Goal: Task Accomplishment & Management: Use online tool/utility

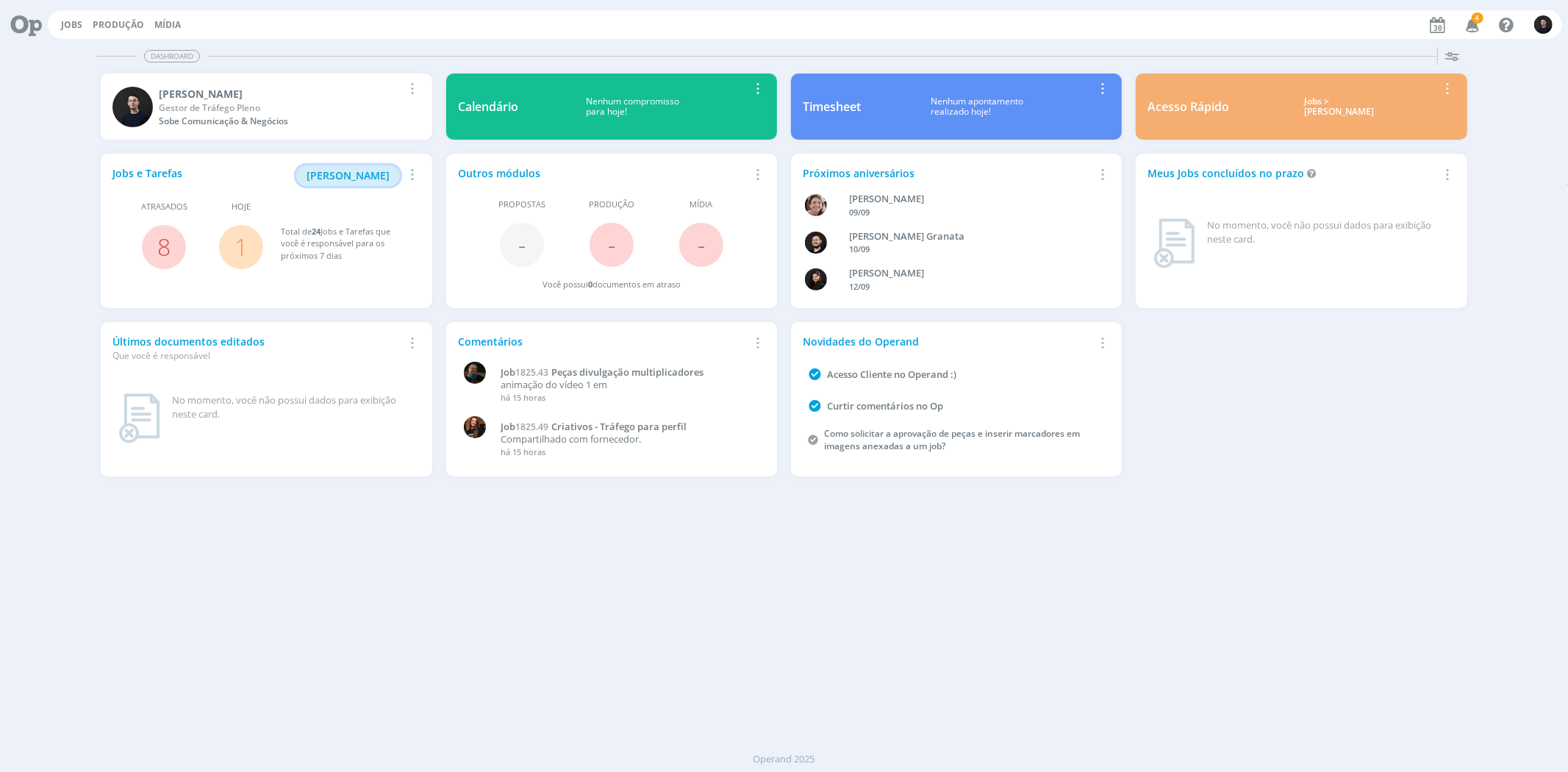
click at [384, 181] on span "[PERSON_NAME]" at bounding box center [348, 175] width 83 height 14
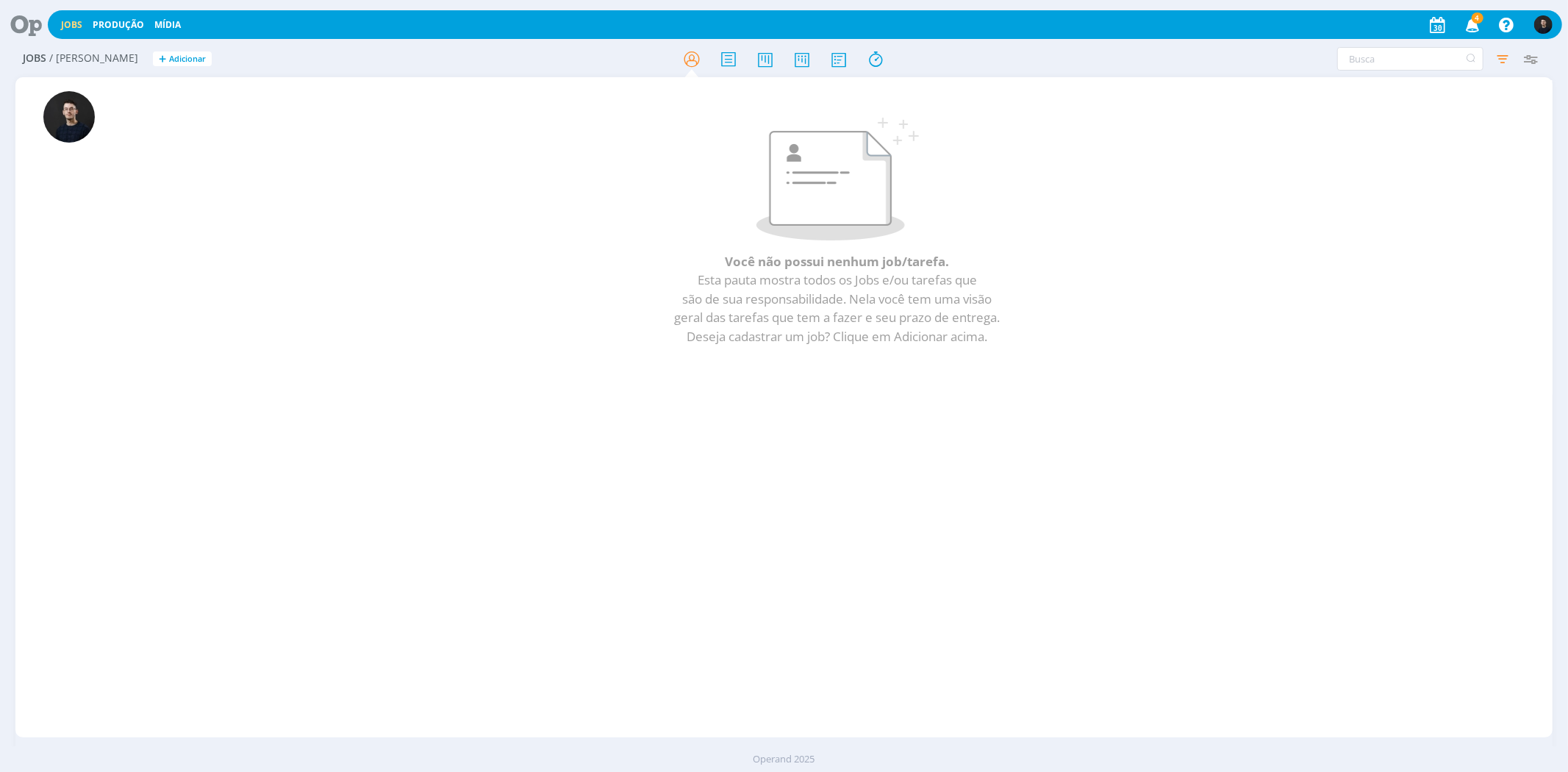
click at [13, 20] on icon at bounding box center [20, 24] width 30 height 28
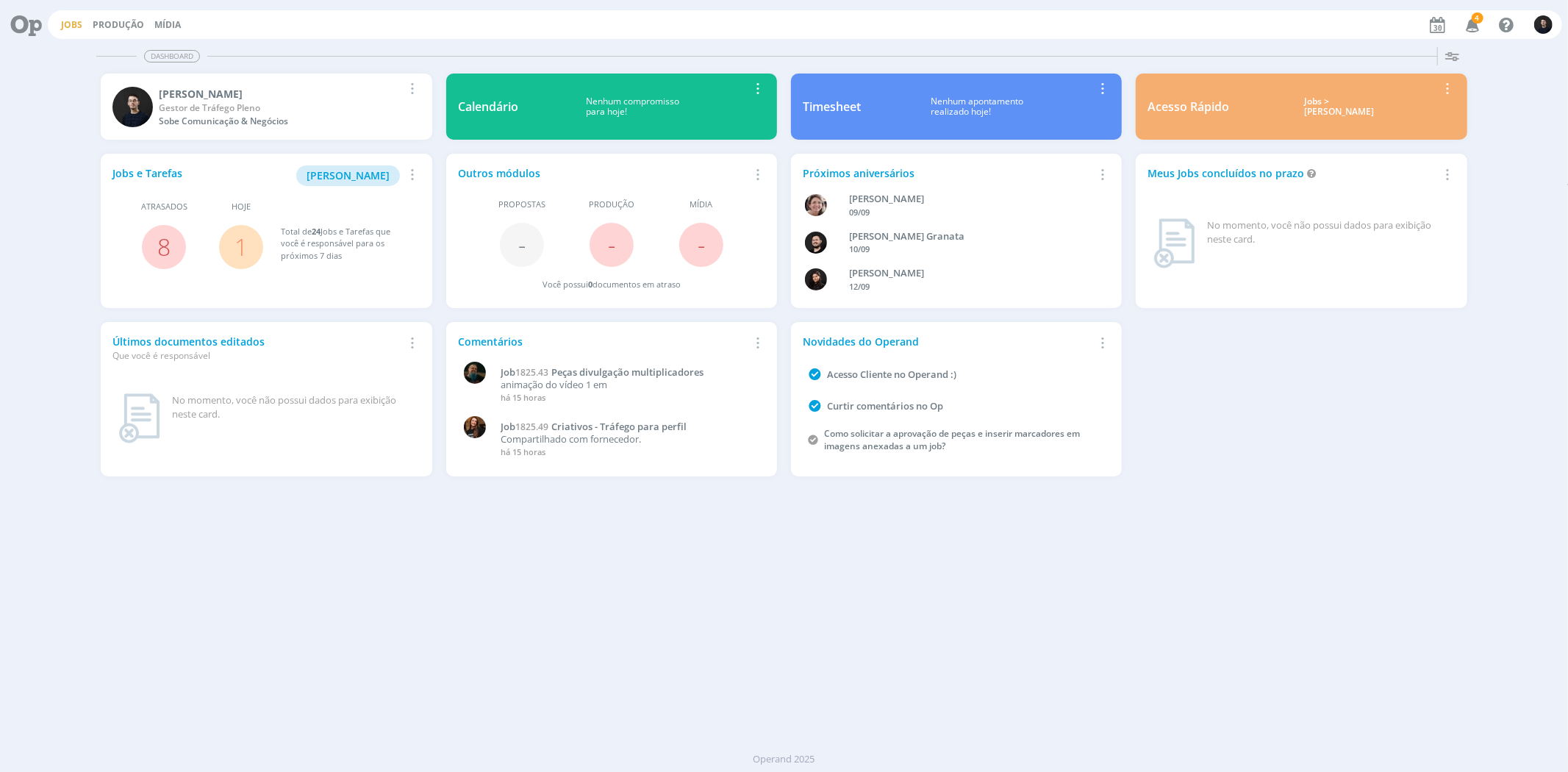
click at [71, 23] on link "Jobs" at bounding box center [71, 24] width 21 height 12
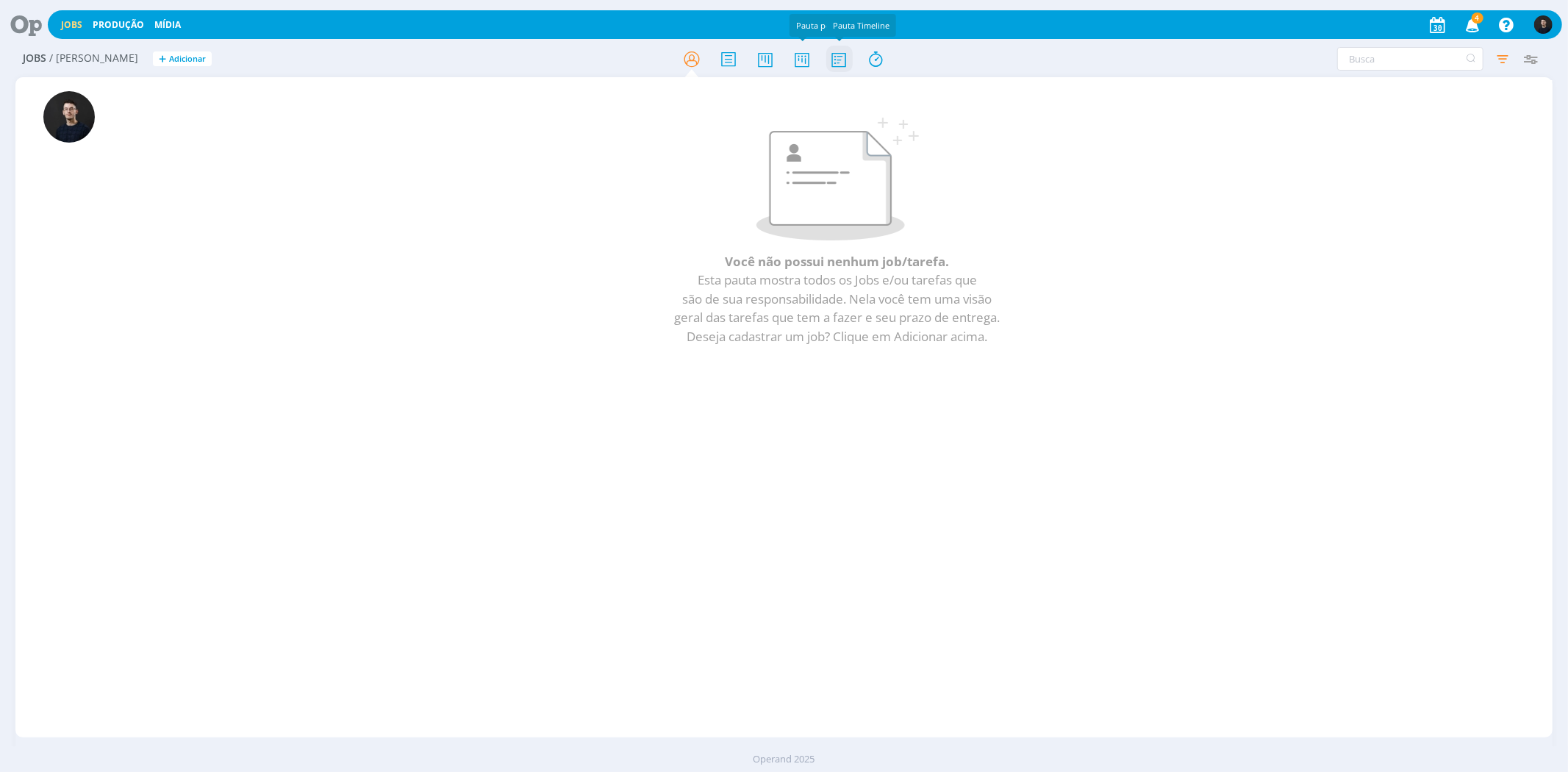
click at [830, 60] on icon at bounding box center [839, 58] width 27 height 28
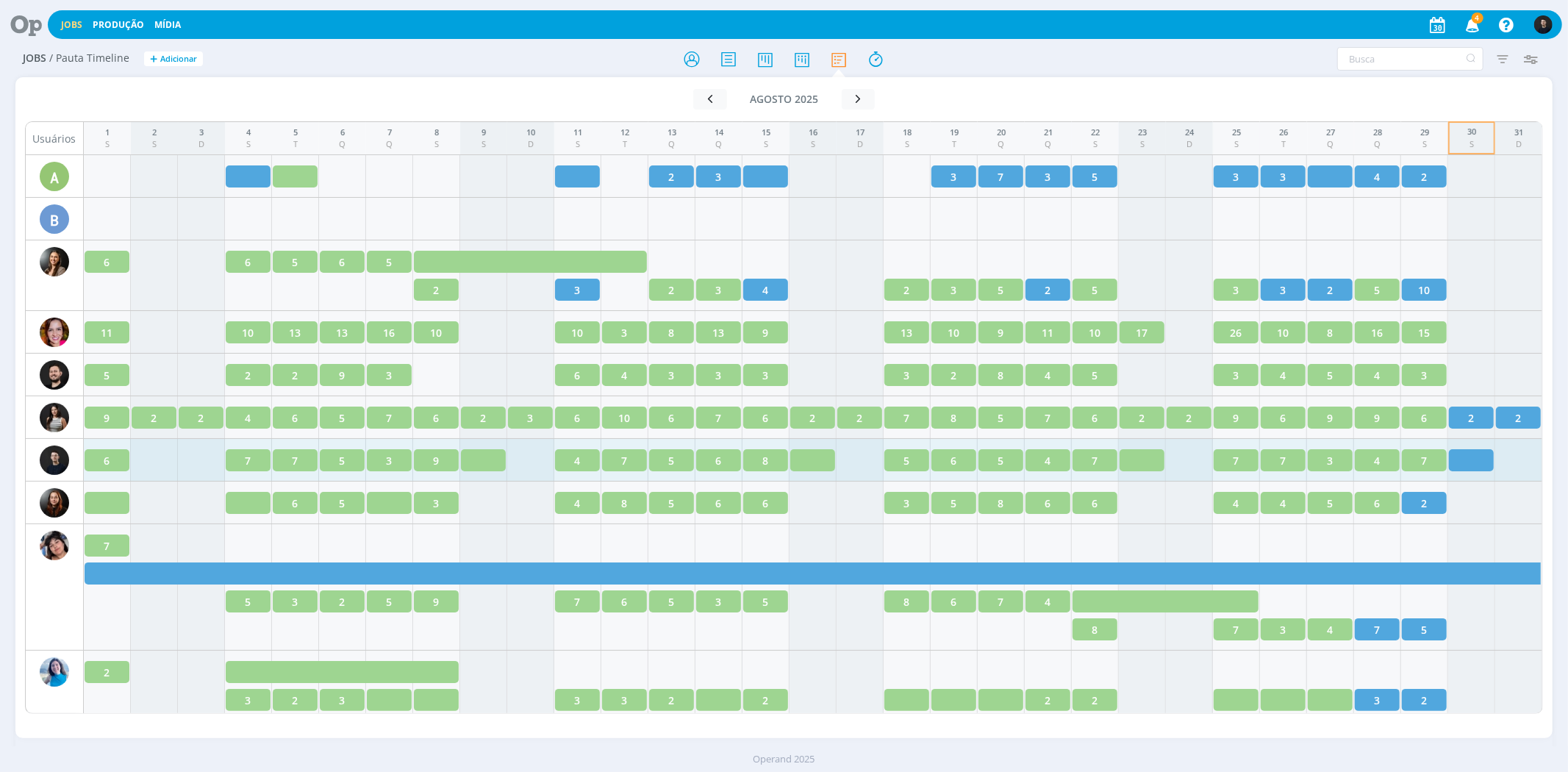
click at [1461, 460] on div at bounding box center [1471, 459] width 44 height 22
click at [22, 25] on icon at bounding box center [20, 24] width 30 height 28
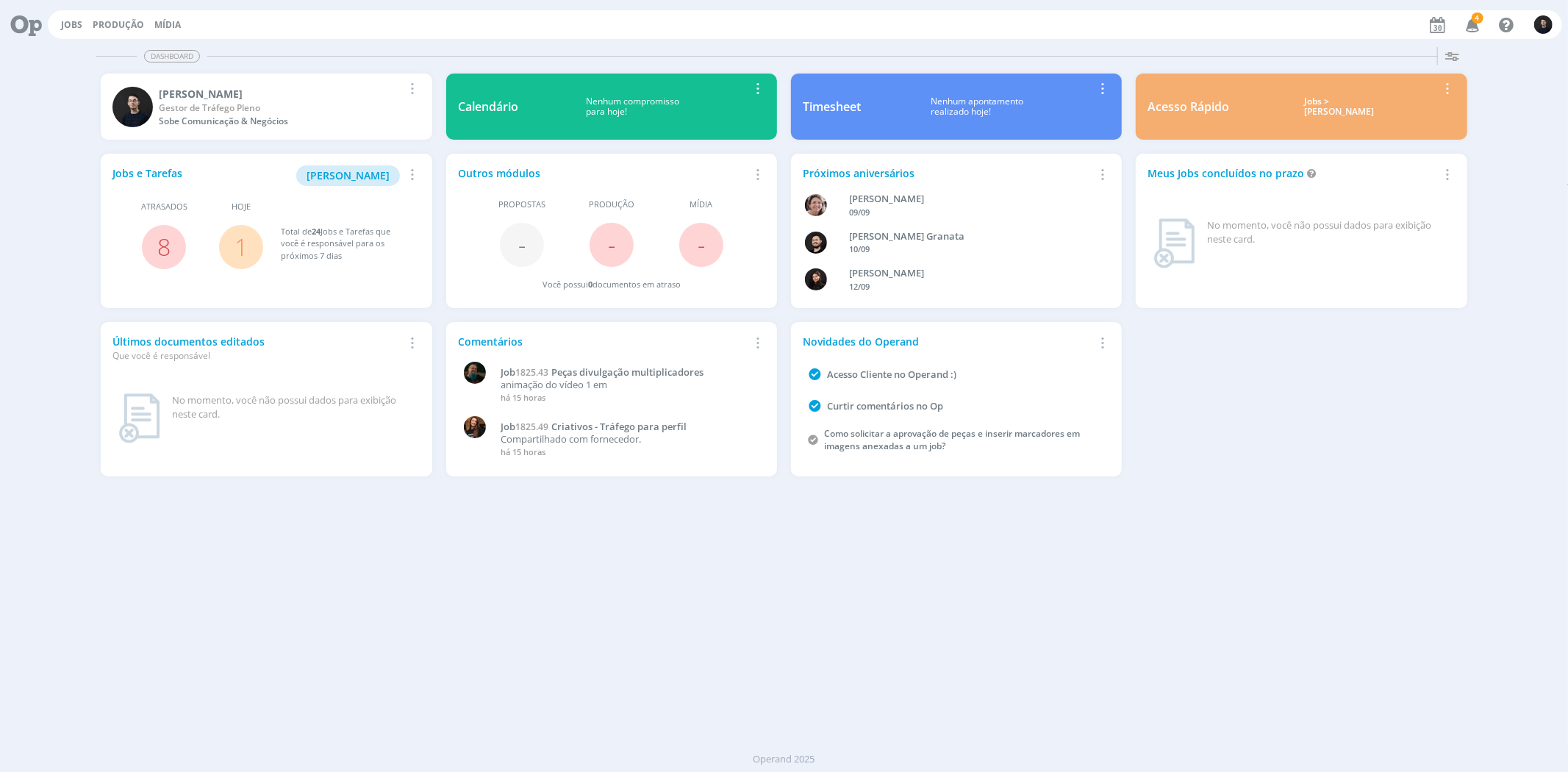
click at [244, 251] on link "1" at bounding box center [241, 246] width 13 height 32
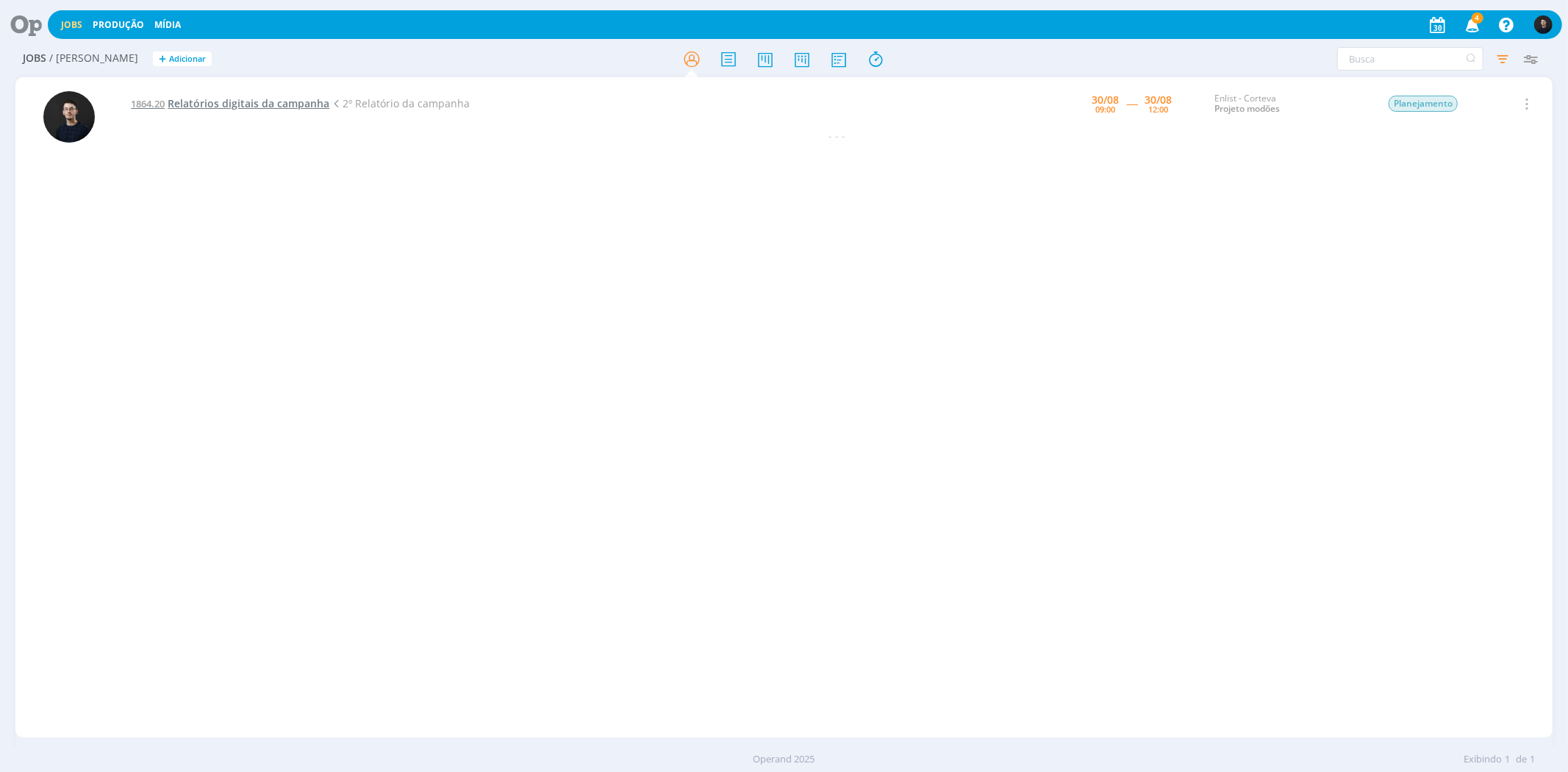
click at [297, 100] on span "Relatórios digitais da campanha" at bounding box center [248, 103] width 162 height 14
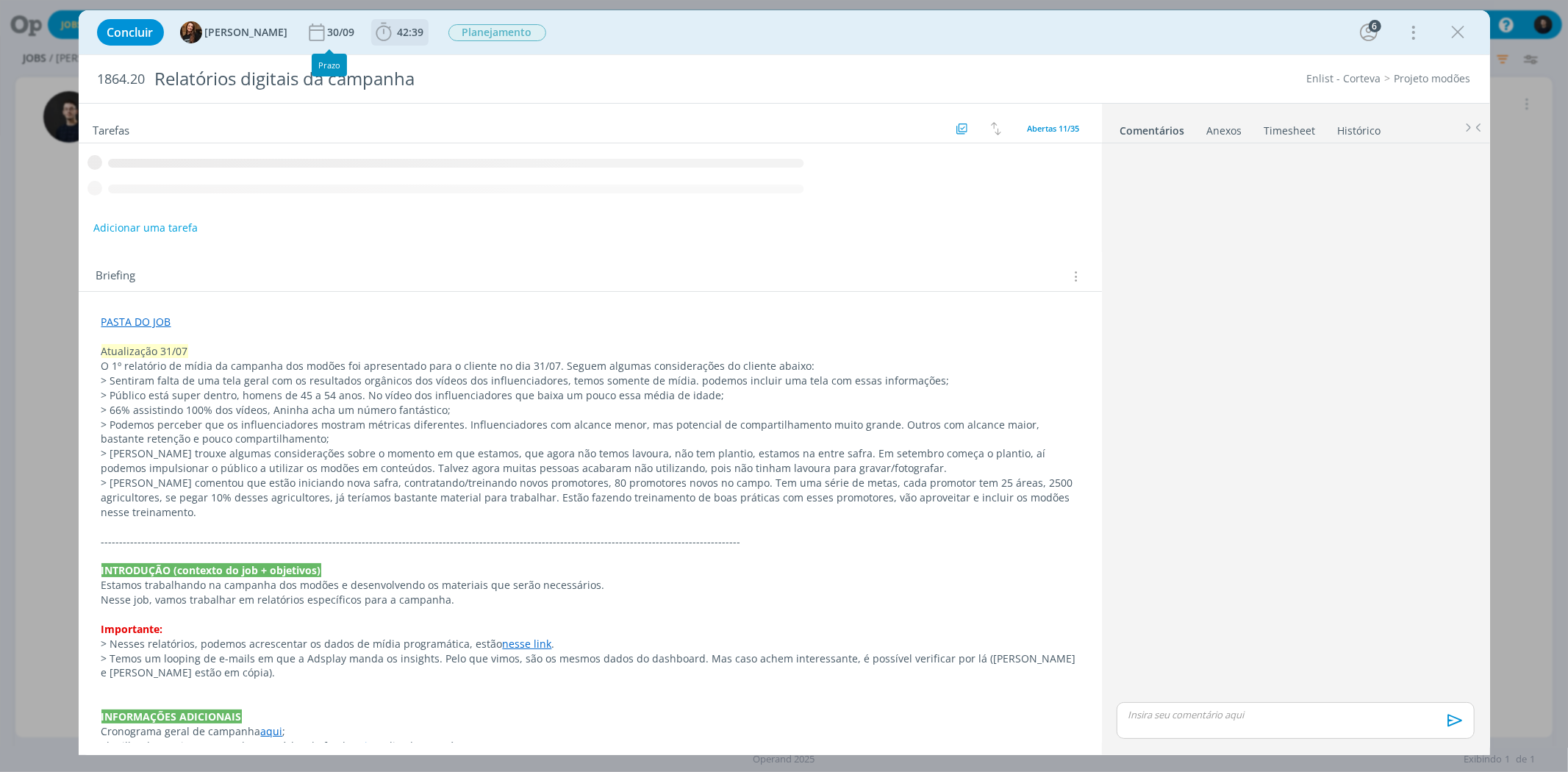
click at [395, 32] on b "42:39" at bounding box center [411, 32] width 32 height 11
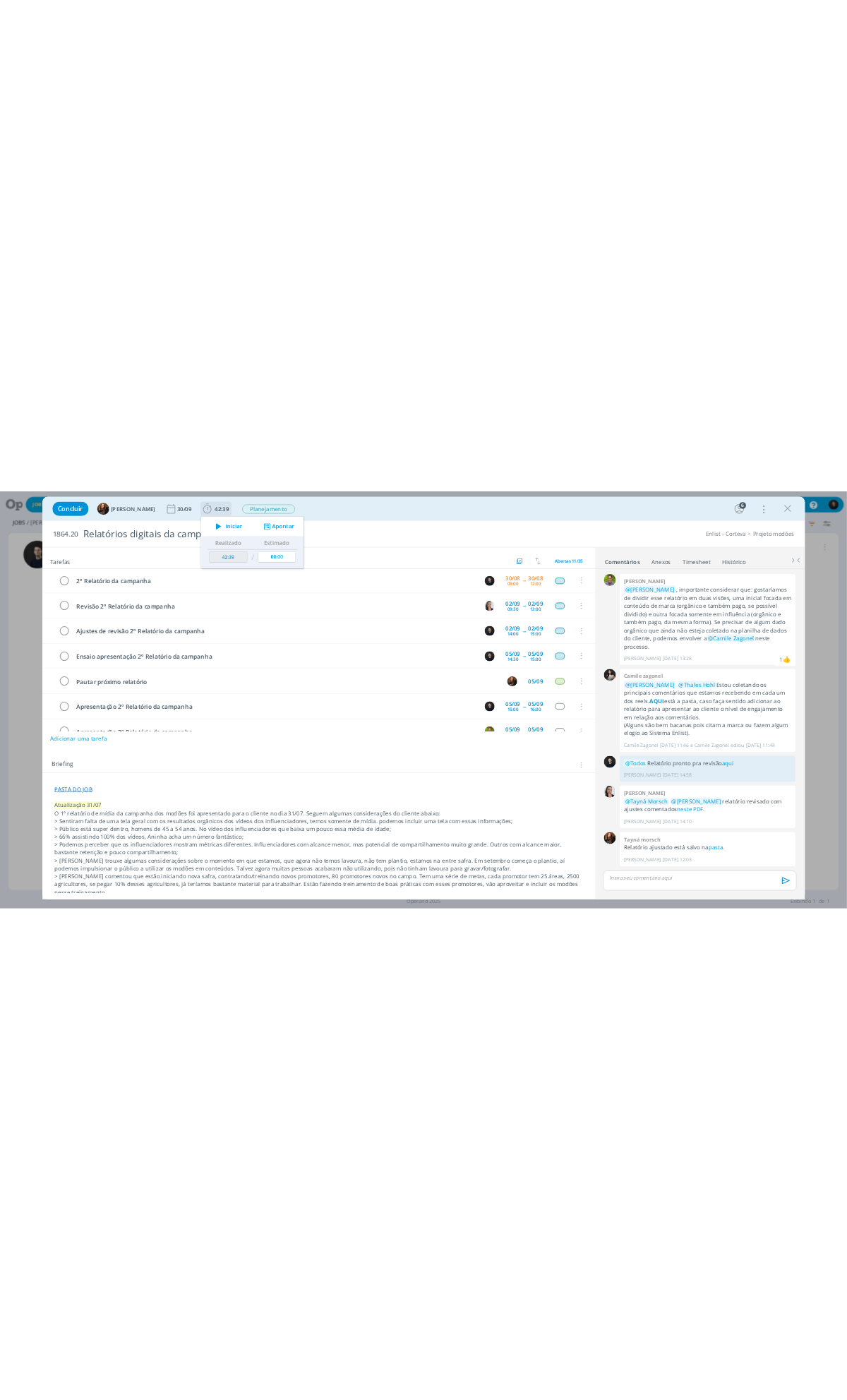
scroll to position [120, 0]
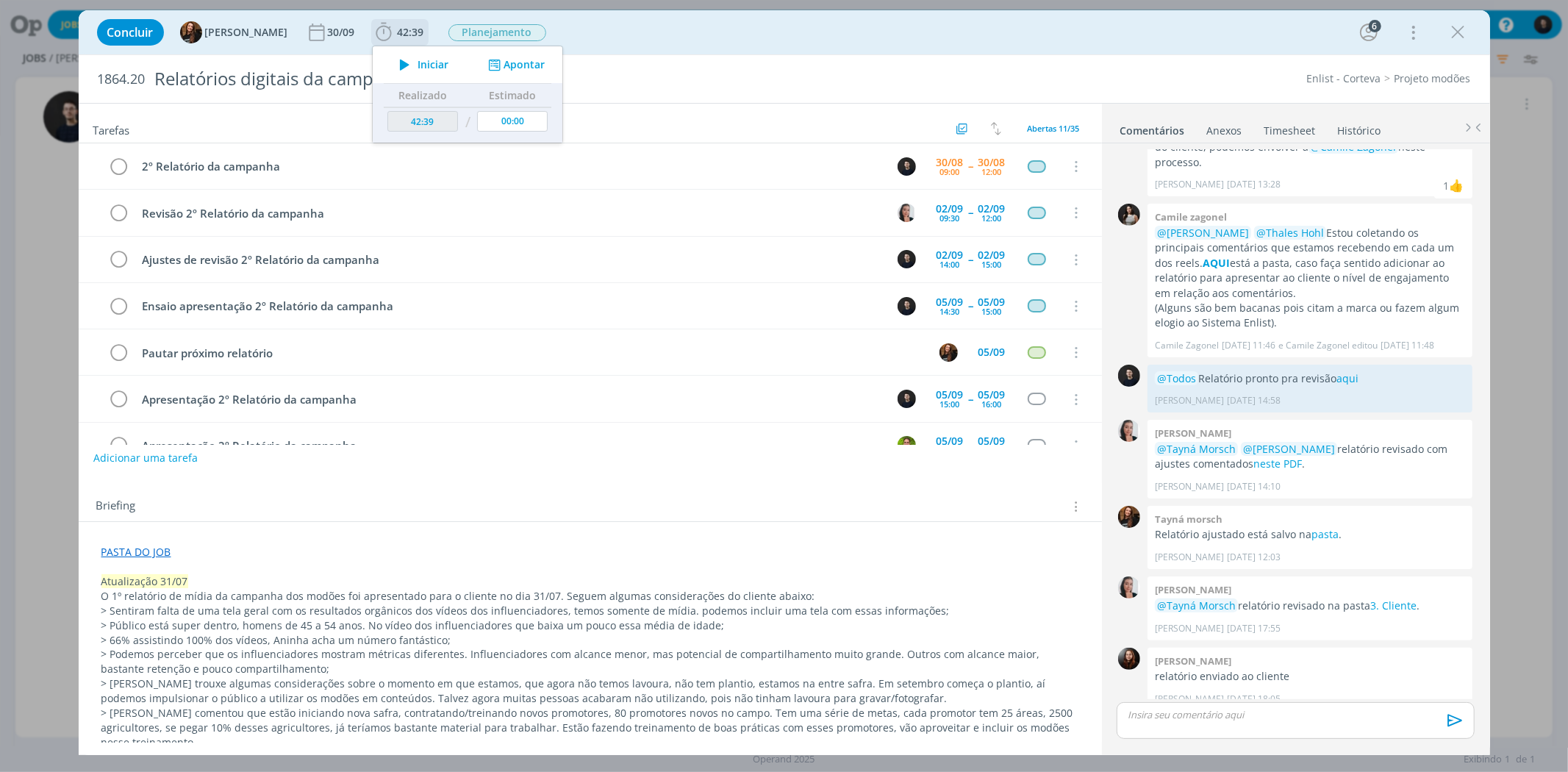
click at [384, 78] on div "Iniciar Apontar" at bounding box center [467, 64] width 190 height 36
click at [417, 64] on span "Iniciar" at bounding box center [433, 65] width 31 height 11
click at [674, 32] on div "Concluir Tayná Morsch 30/09 42:39 Iniciar Apontar Data * [DATE] Horas * 00:00 T…" at bounding box center [784, 32] width 1389 height 36
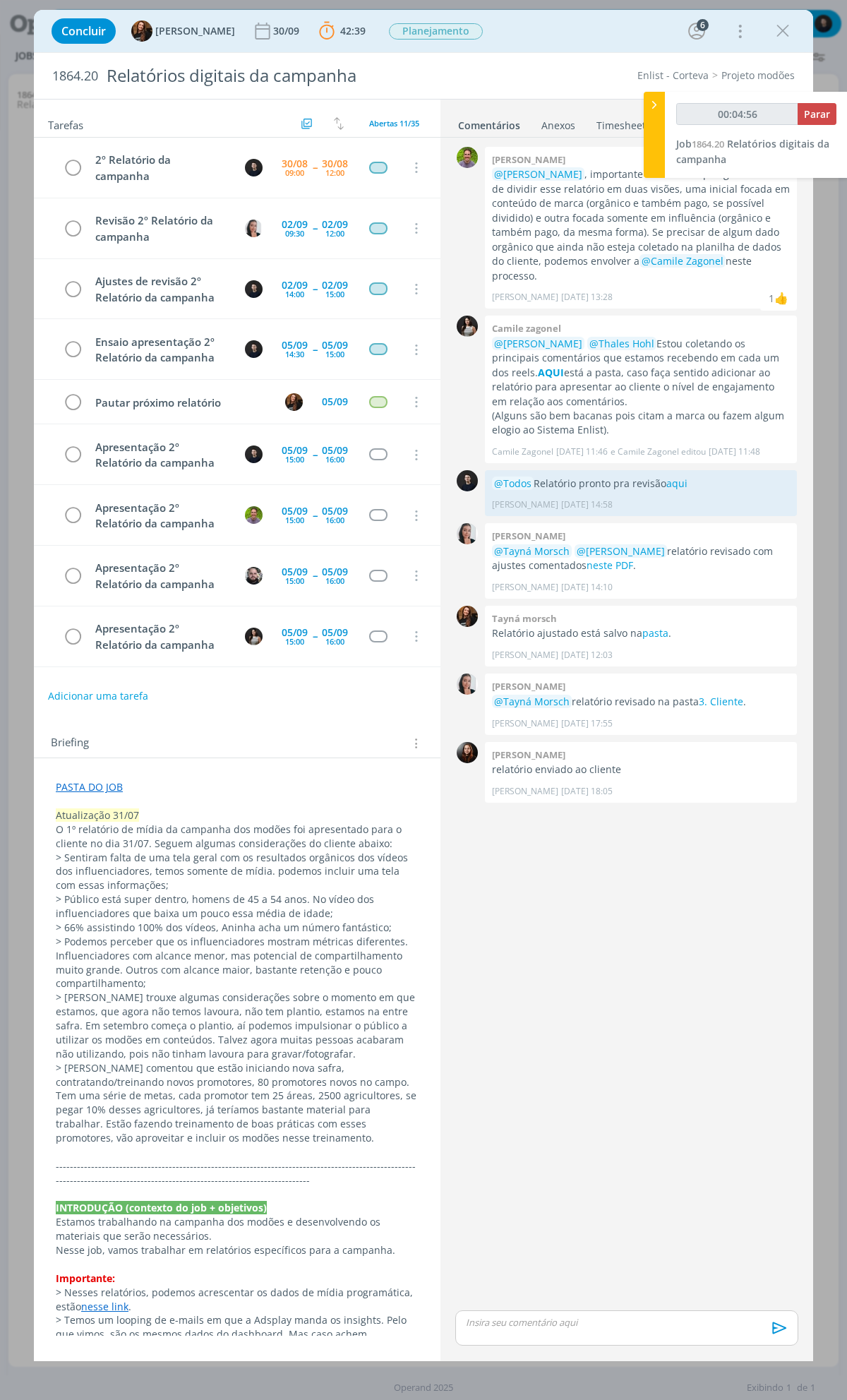
scroll to position [0, 0]
type input "00:35:57"
